Goal: Information Seeking & Learning: Learn about a topic

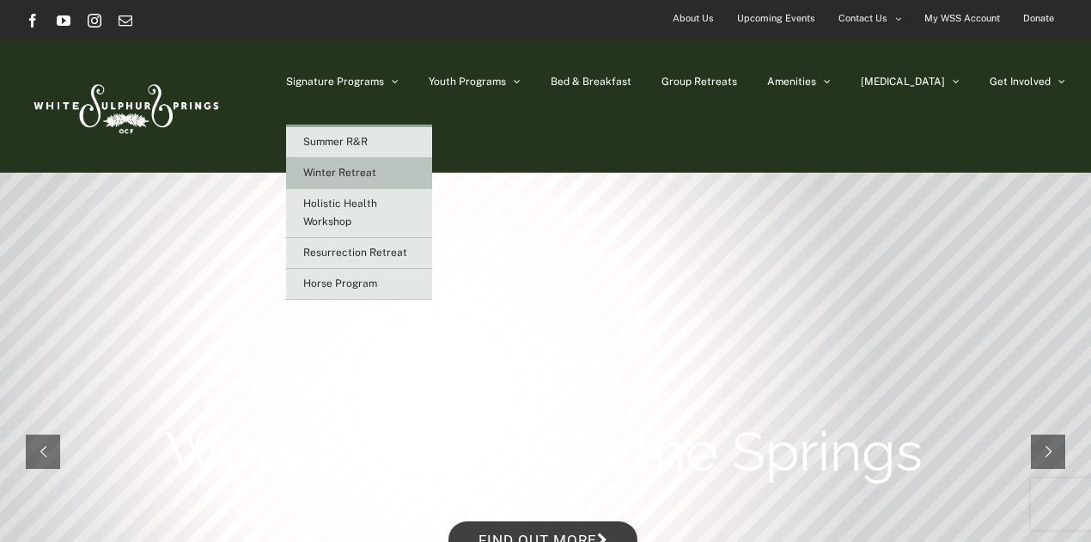
click at [376, 173] on span "Winter Retreat" at bounding box center [339, 173] width 73 height 12
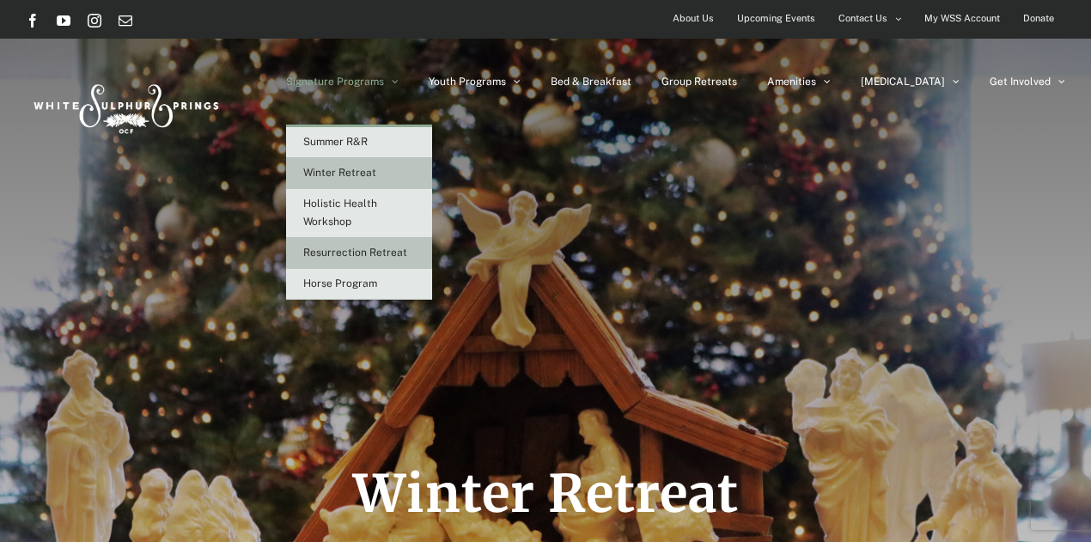
click at [407, 256] on span "Resurrection Retreat" at bounding box center [355, 252] width 104 height 12
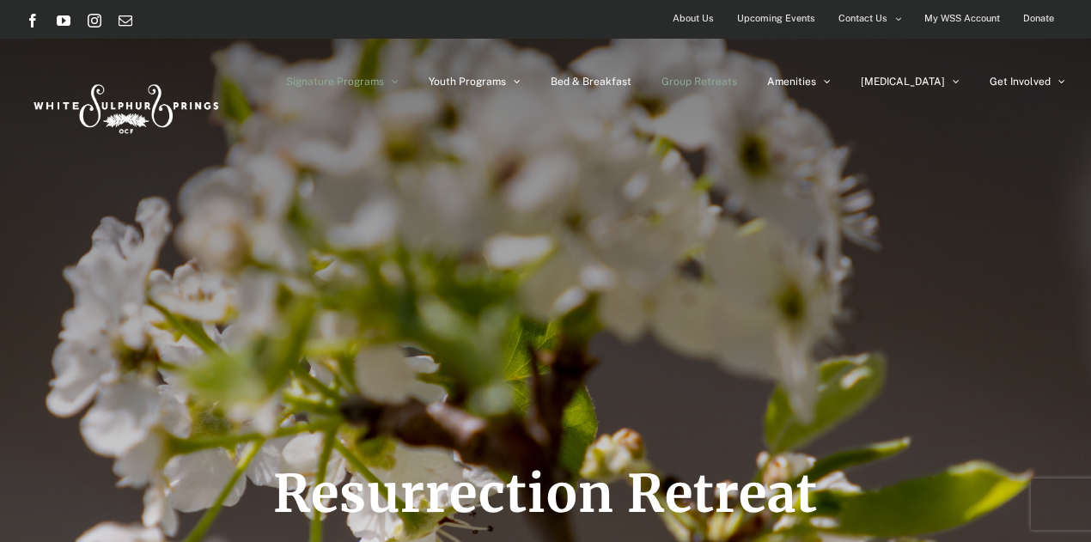
click at [737, 82] on span "Group Retreats" at bounding box center [699, 81] width 76 height 10
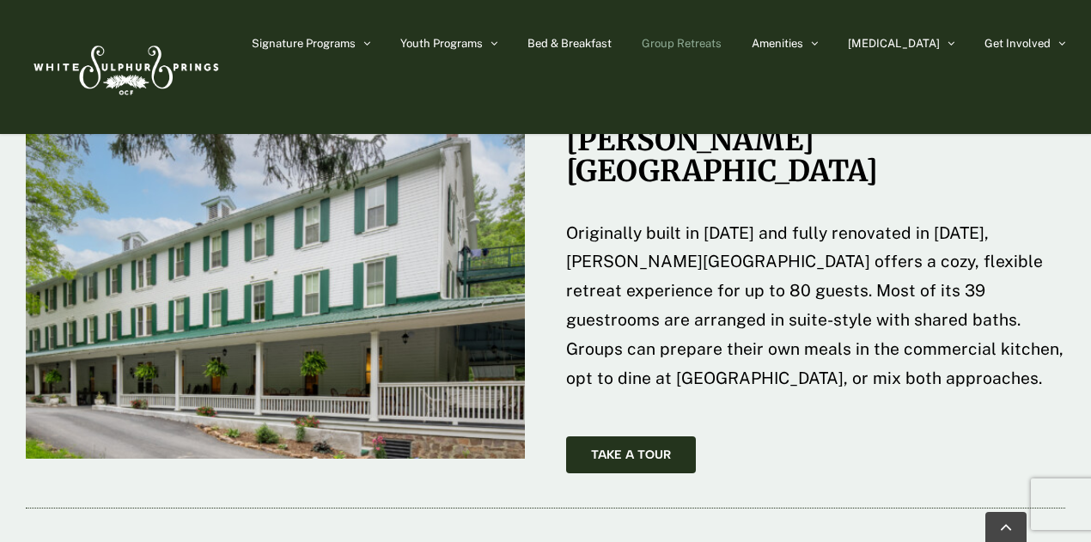
scroll to position [2715, 0]
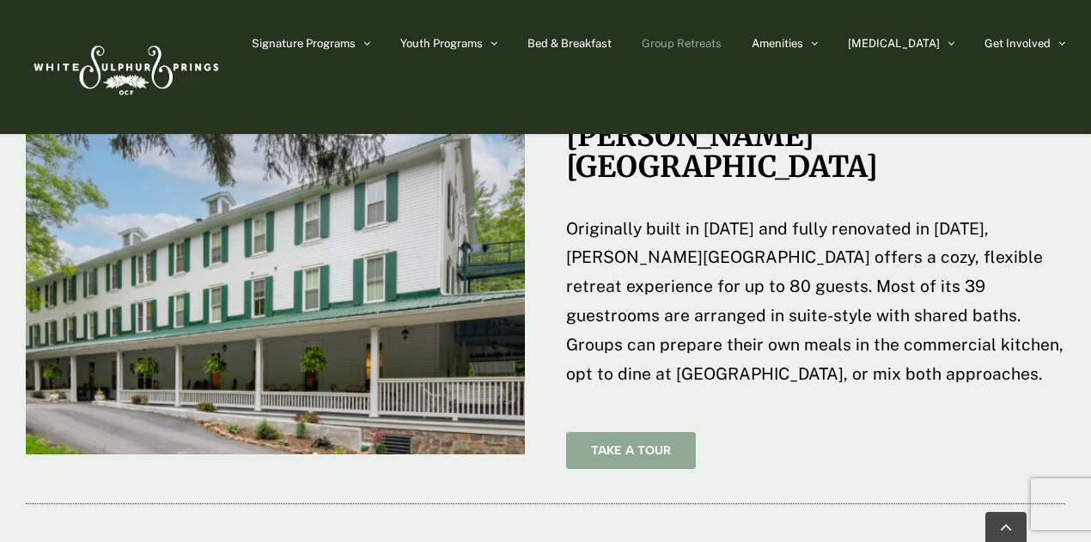
click at [630, 443] on span "Take A Tour" at bounding box center [631, 450] width 80 height 15
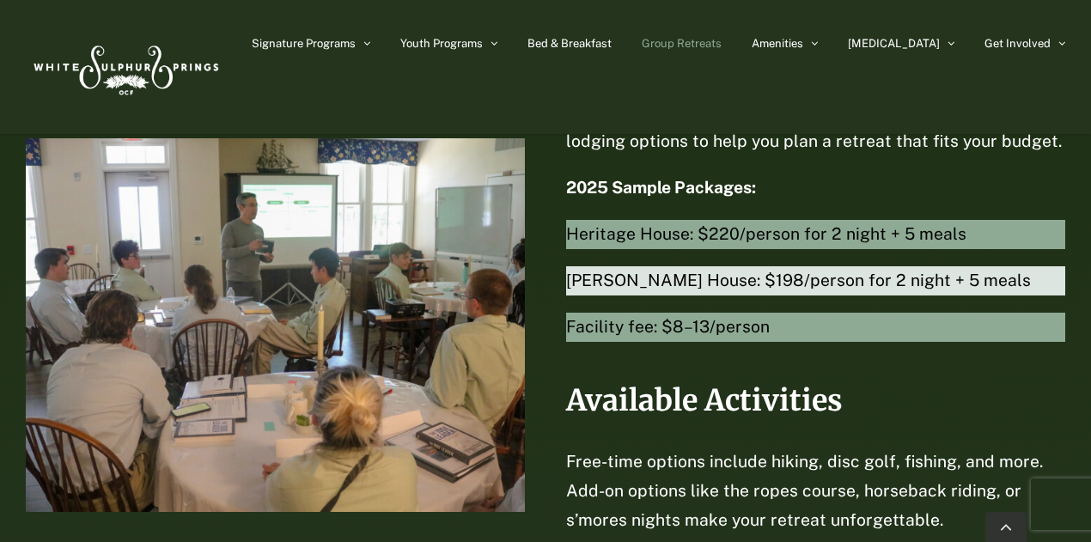
scroll to position [3794, 0]
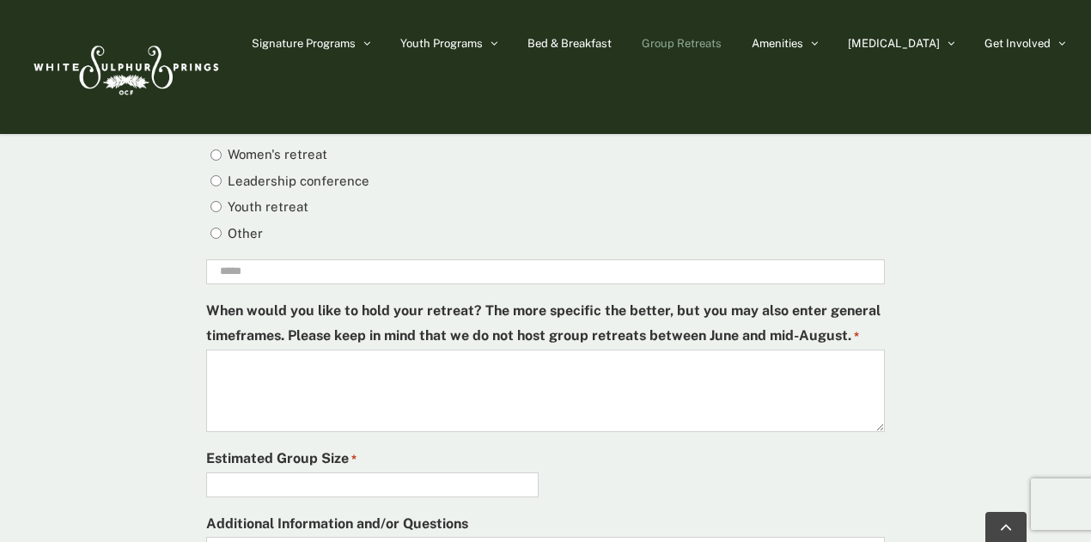
scroll to position [5109, 0]
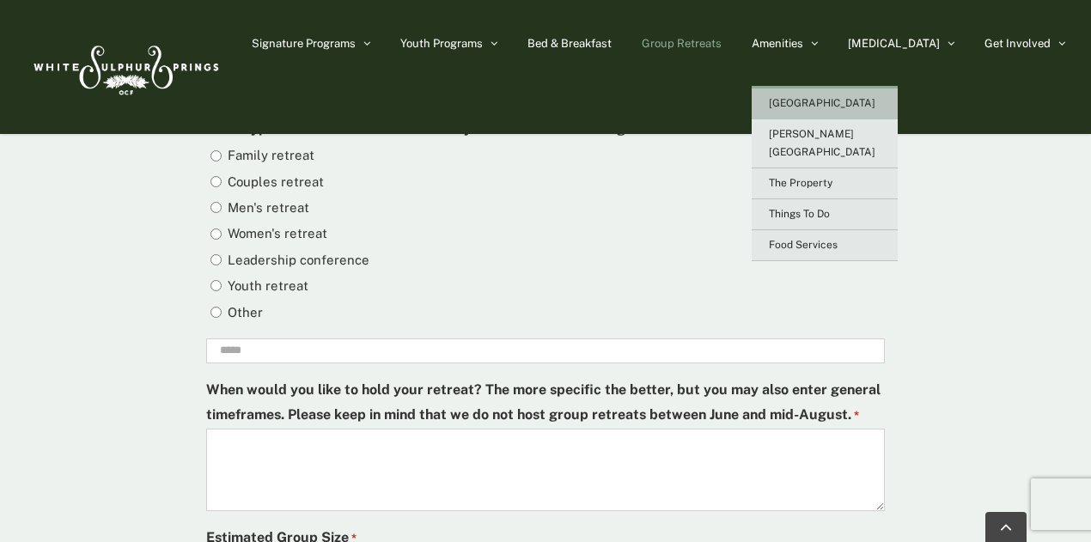
click at [854, 105] on span "[GEOGRAPHIC_DATA]" at bounding box center [822, 103] width 106 height 12
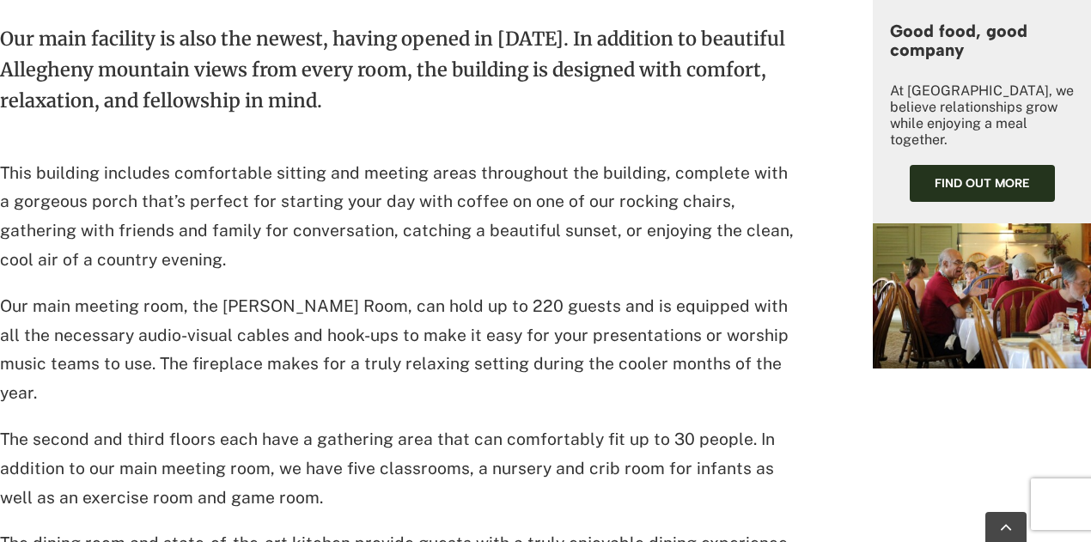
scroll to position [709, 0]
click at [843, 223] on div "Our main facility is also the newest, having opened in [DATE]. In addition to b…" at bounding box center [545, 412] width 1091 height 917
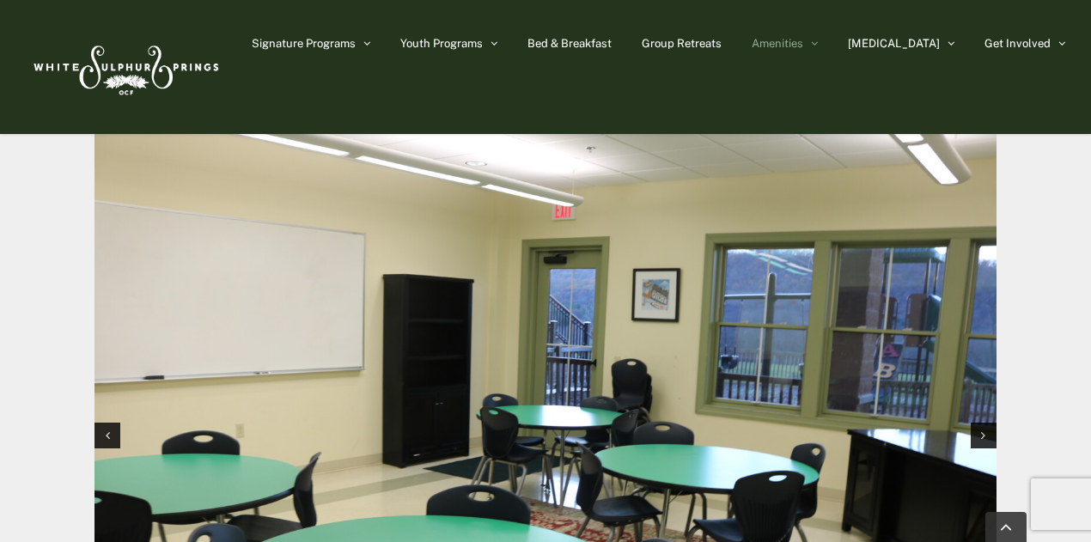
scroll to position [1685, 0]
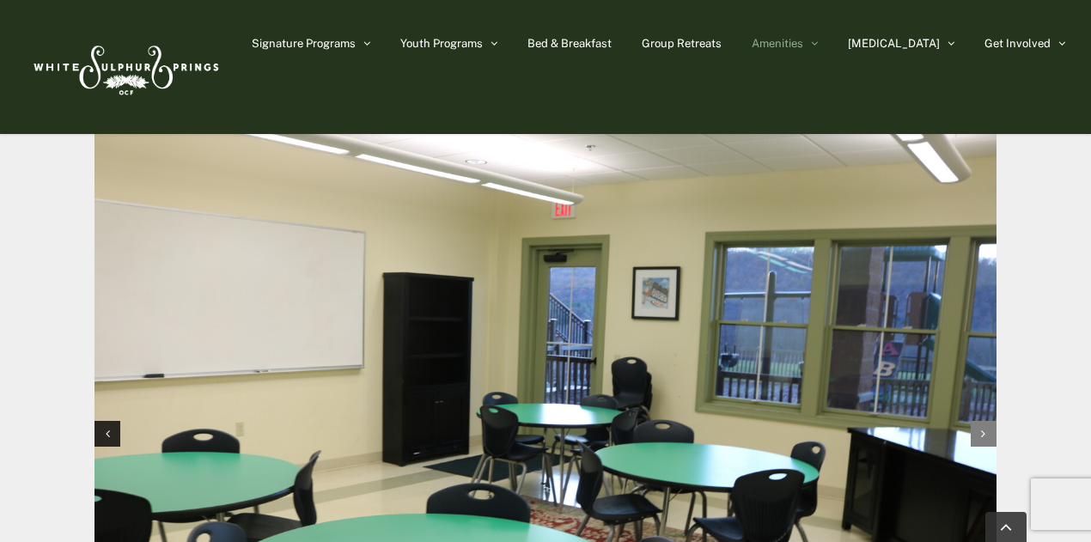
click at [979, 421] on div "Next slide" at bounding box center [983, 434] width 26 height 26
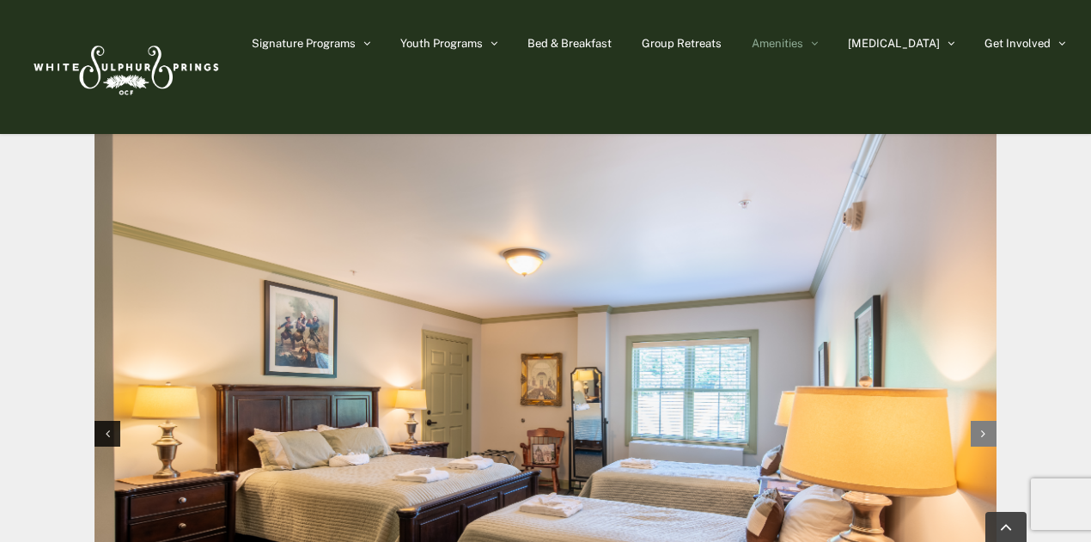
click at [979, 421] on div "Next slide" at bounding box center [983, 434] width 26 height 26
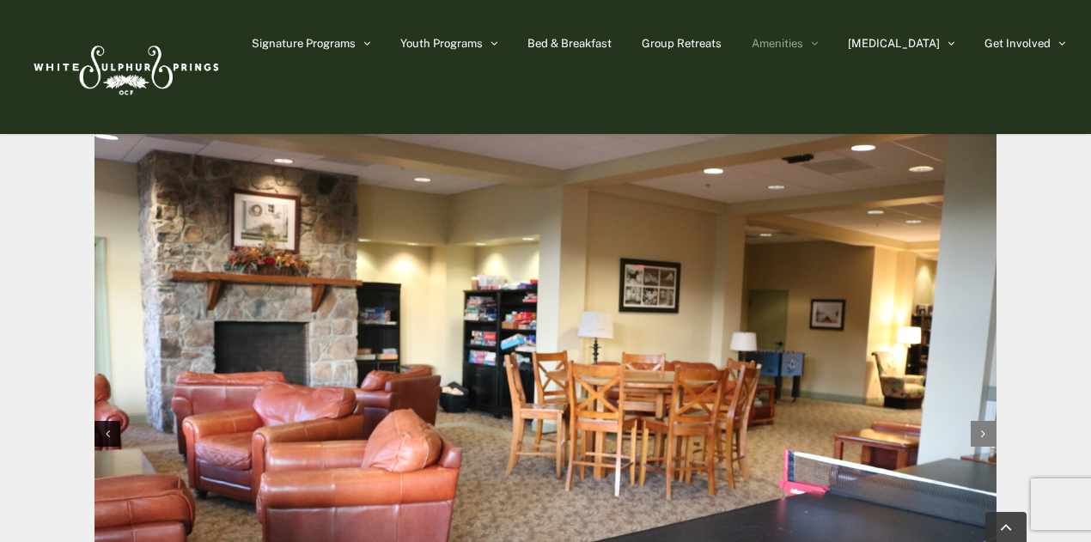
click at [979, 421] on div "Next slide" at bounding box center [983, 434] width 26 height 26
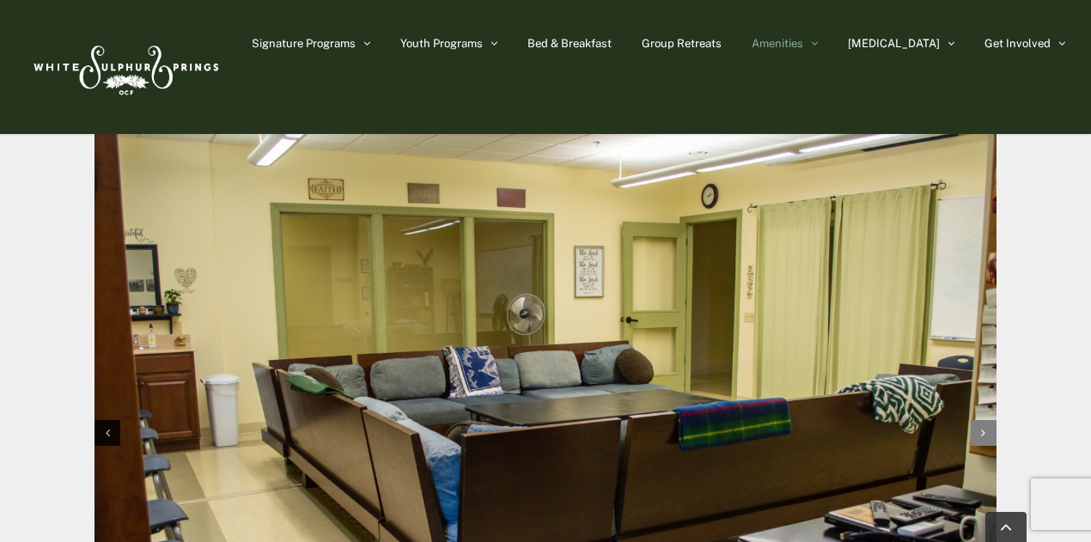
click at [979, 420] on div "Next slide" at bounding box center [983, 433] width 26 height 26
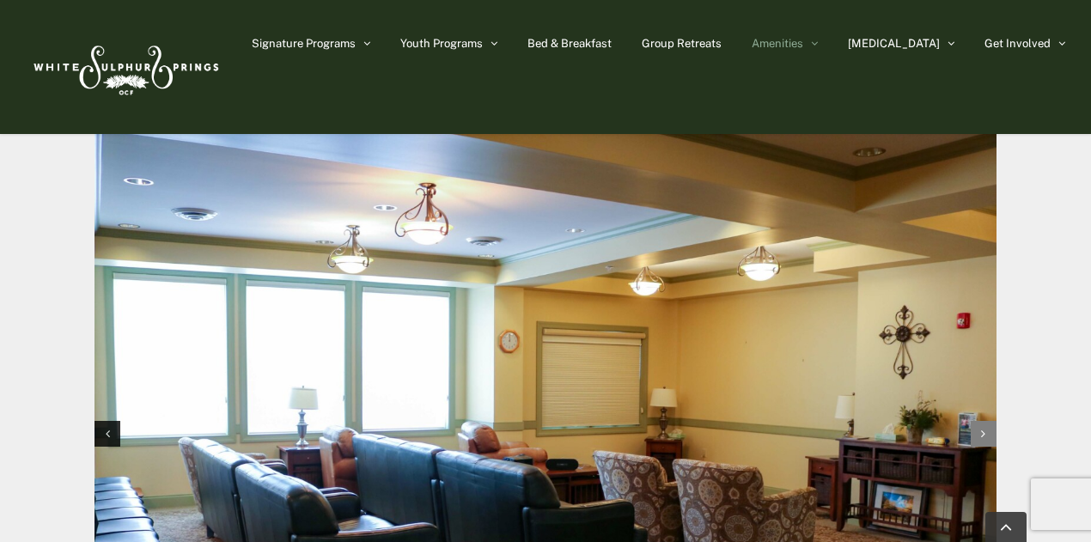
click at [981, 428] on icon "Next slide" at bounding box center [983, 434] width 4 height 12
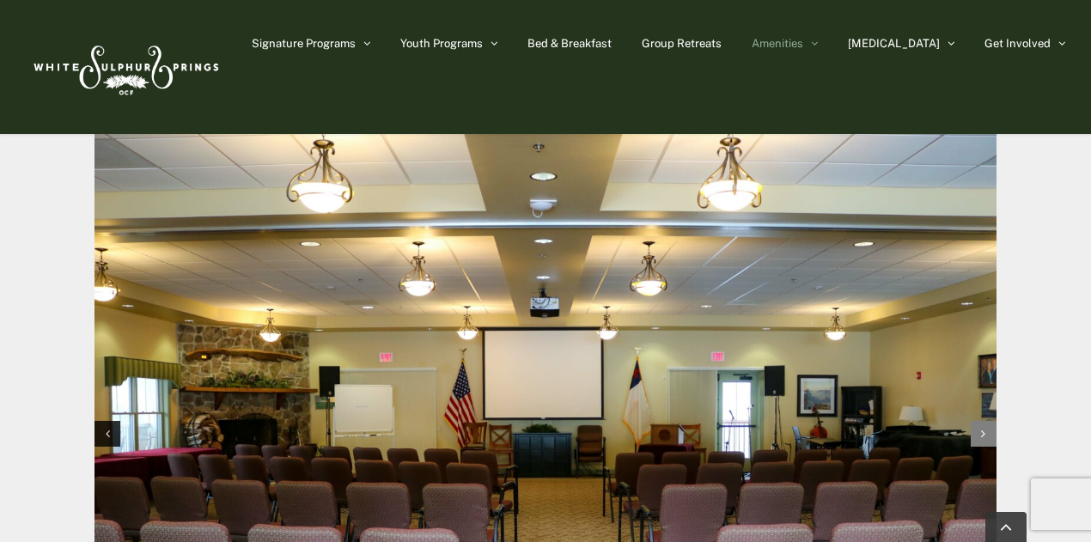
click at [981, 428] on icon "Next slide" at bounding box center [983, 434] width 4 height 12
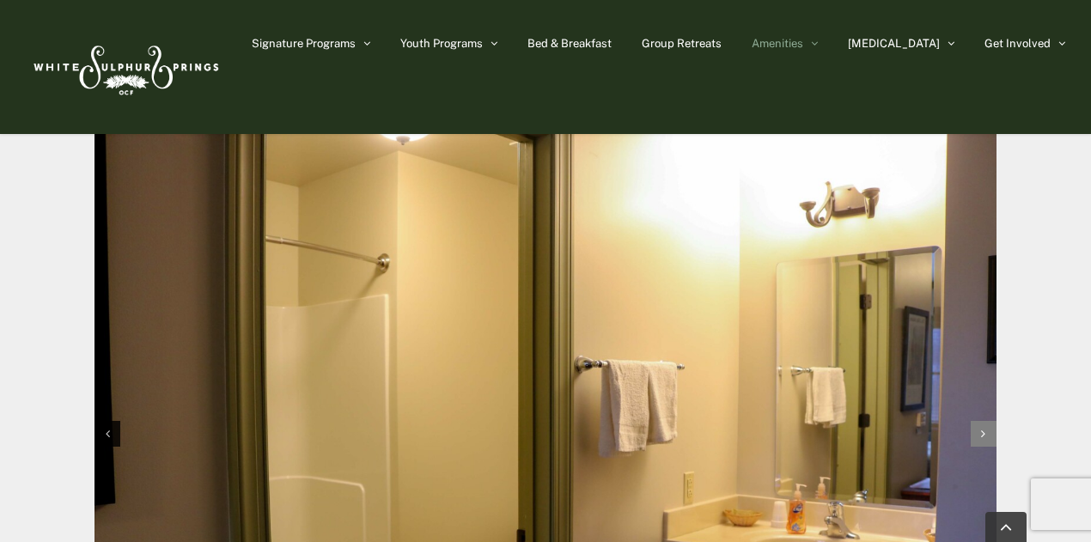
click at [981, 428] on icon "Next slide" at bounding box center [983, 434] width 4 height 12
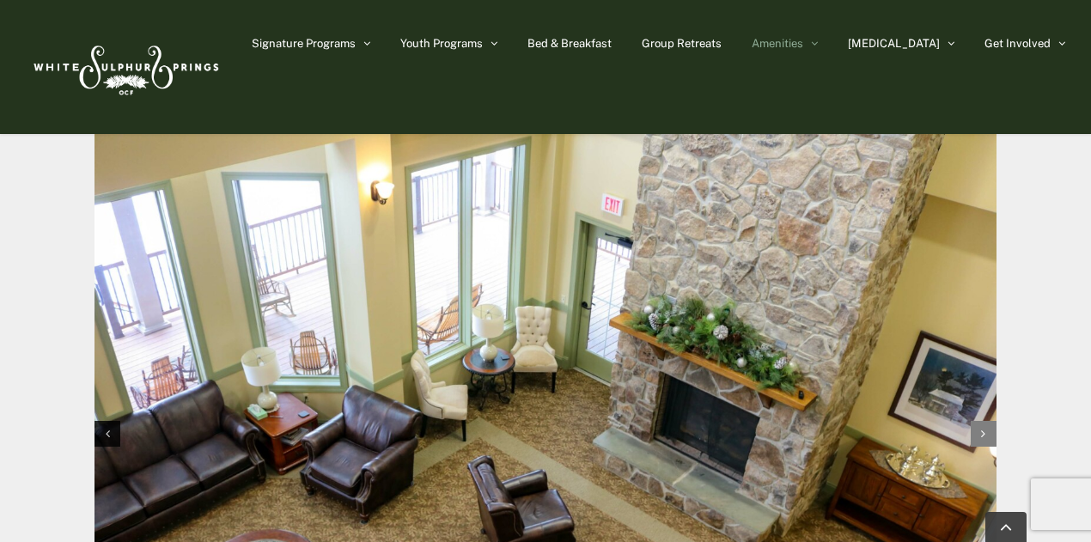
click at [981, 428] on icon "Next slide" at bounding box center [983, 434] width 4 height 12
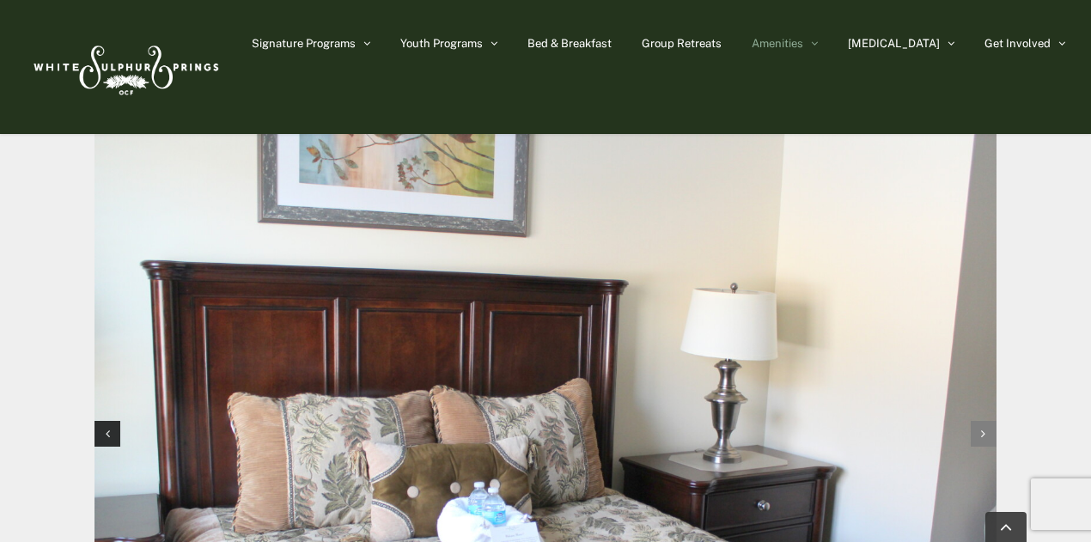
click at [981, 428] on icon "Next slide" at bounding box center [983, 434] width 4 height 12
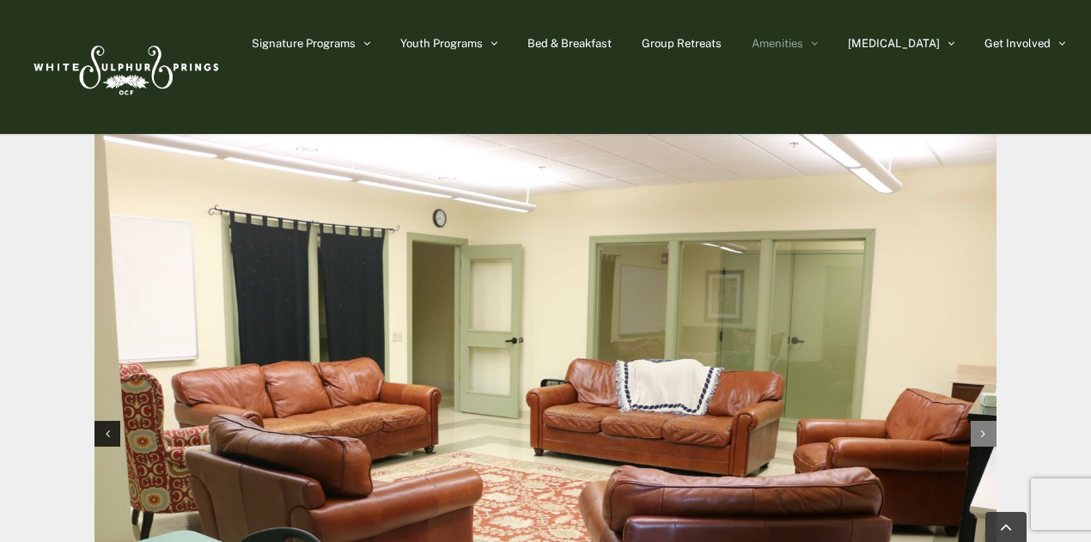
click at [989, 421] on div "Next slide" at bounding box center [983, 434] width 26 height 26
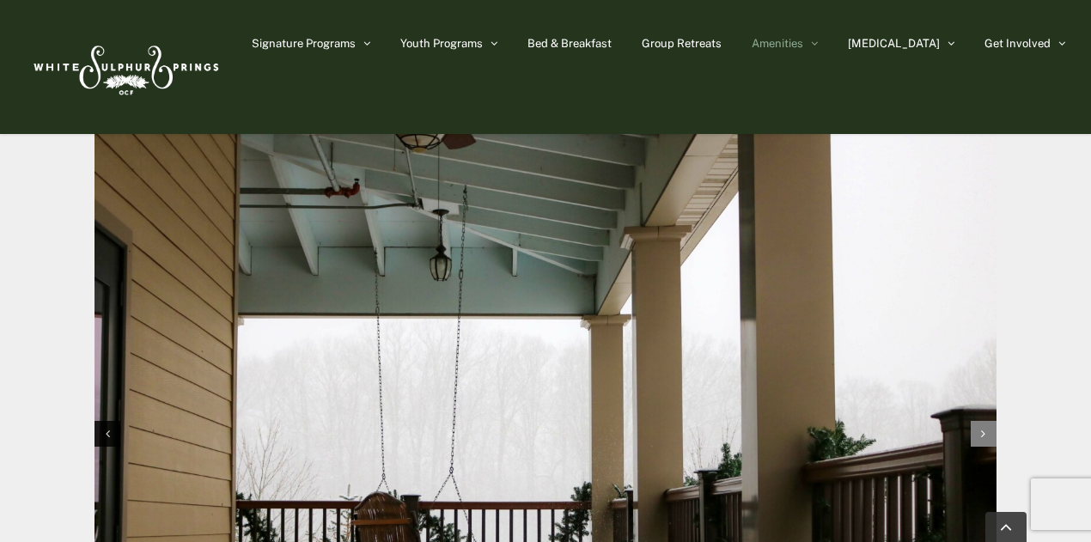
click at [989, 421] on div "Next slide" at bounding box center [983, 434] width 26 height 26
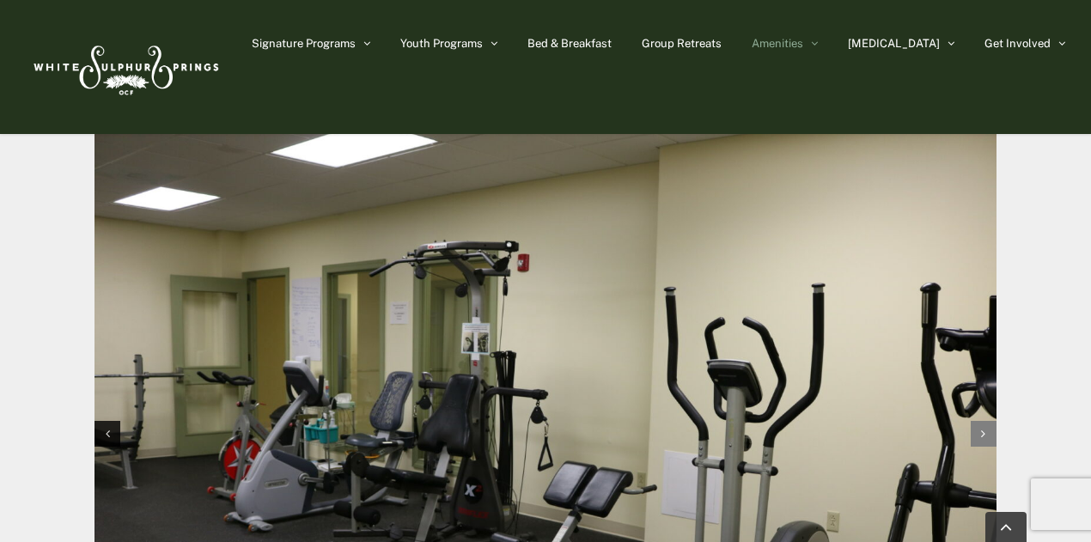
click at [989, 421] on div "Next slide" at bounding box center [983, 434] width 26 height 26
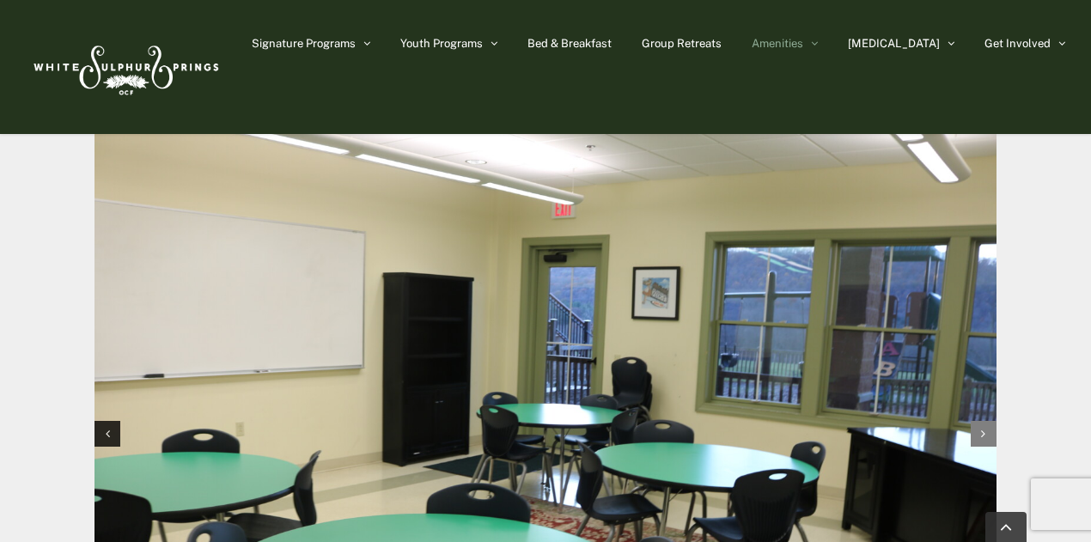
click at [989, 421] on div "Next slide" at bounding box center [983, 434] width 26 height 26
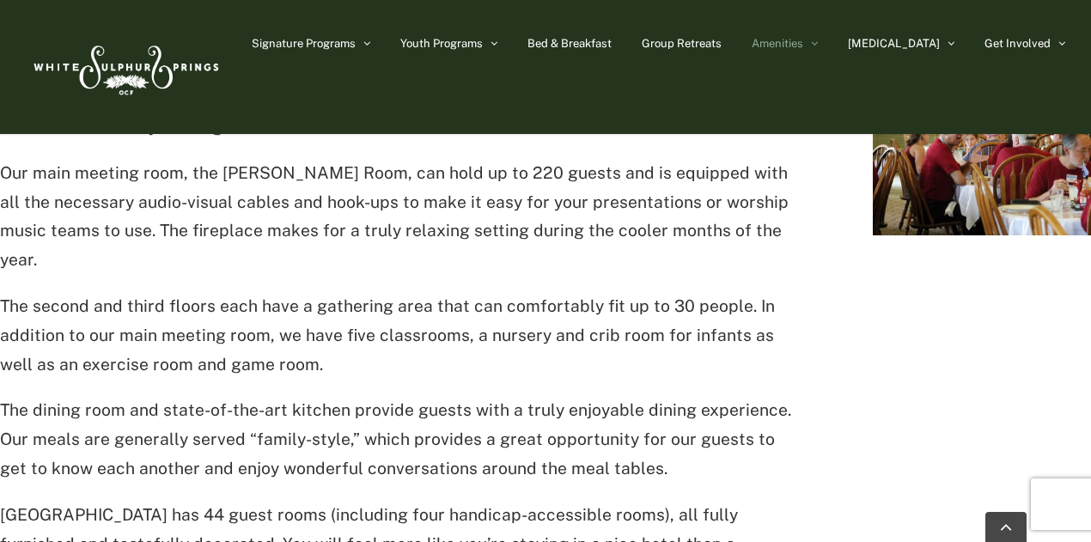
scroll to position [641, 0]
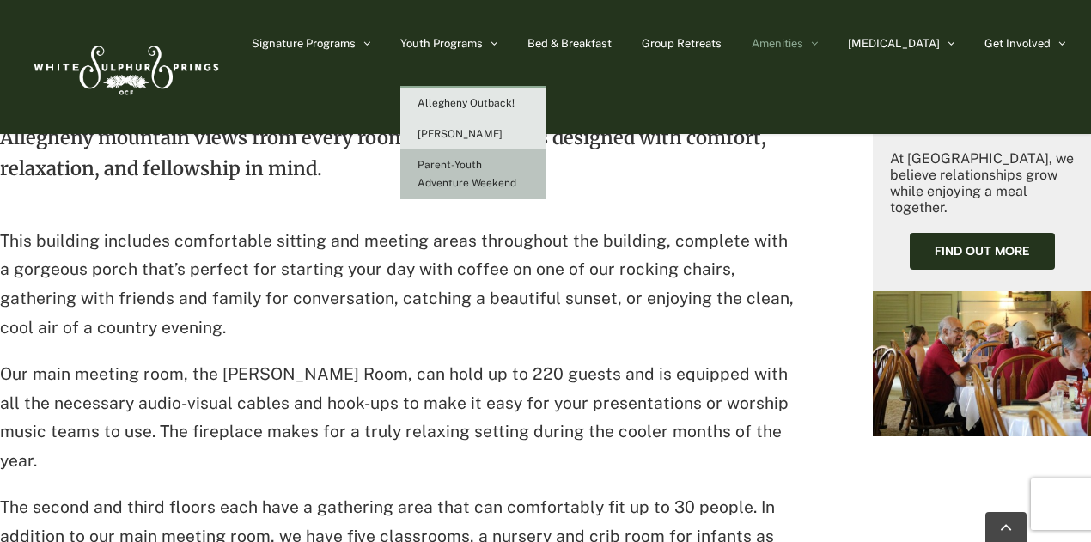
click at [521, 173] on link "Parent-Youth Adventure Weekend" at bounding box center [473, 174] width 146 height 49
